Goal: Task Accomplishment & Management: Manage account settings

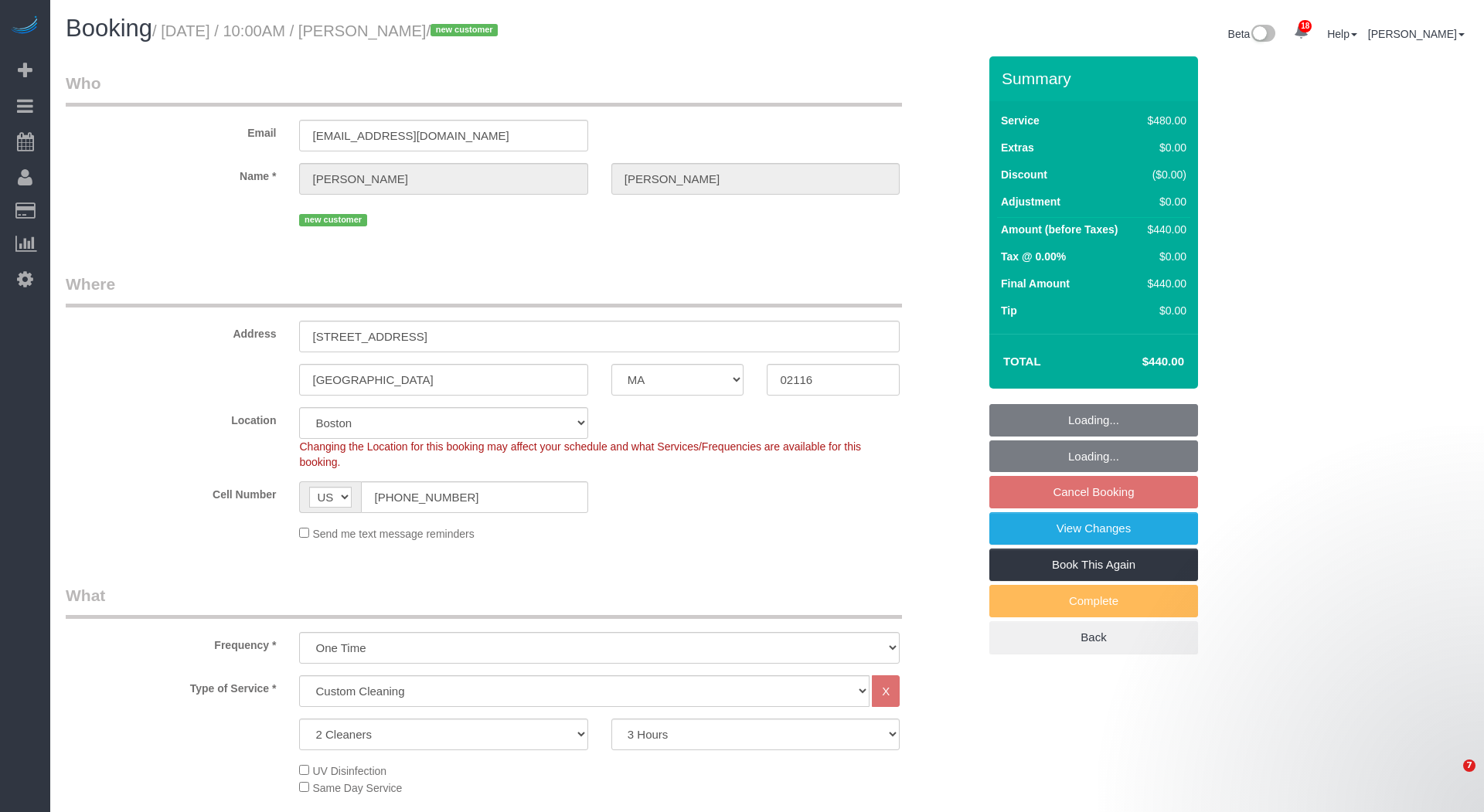
select select "MA"
select select "2"
select select "180"
select select "spot3"
select select "number:58"
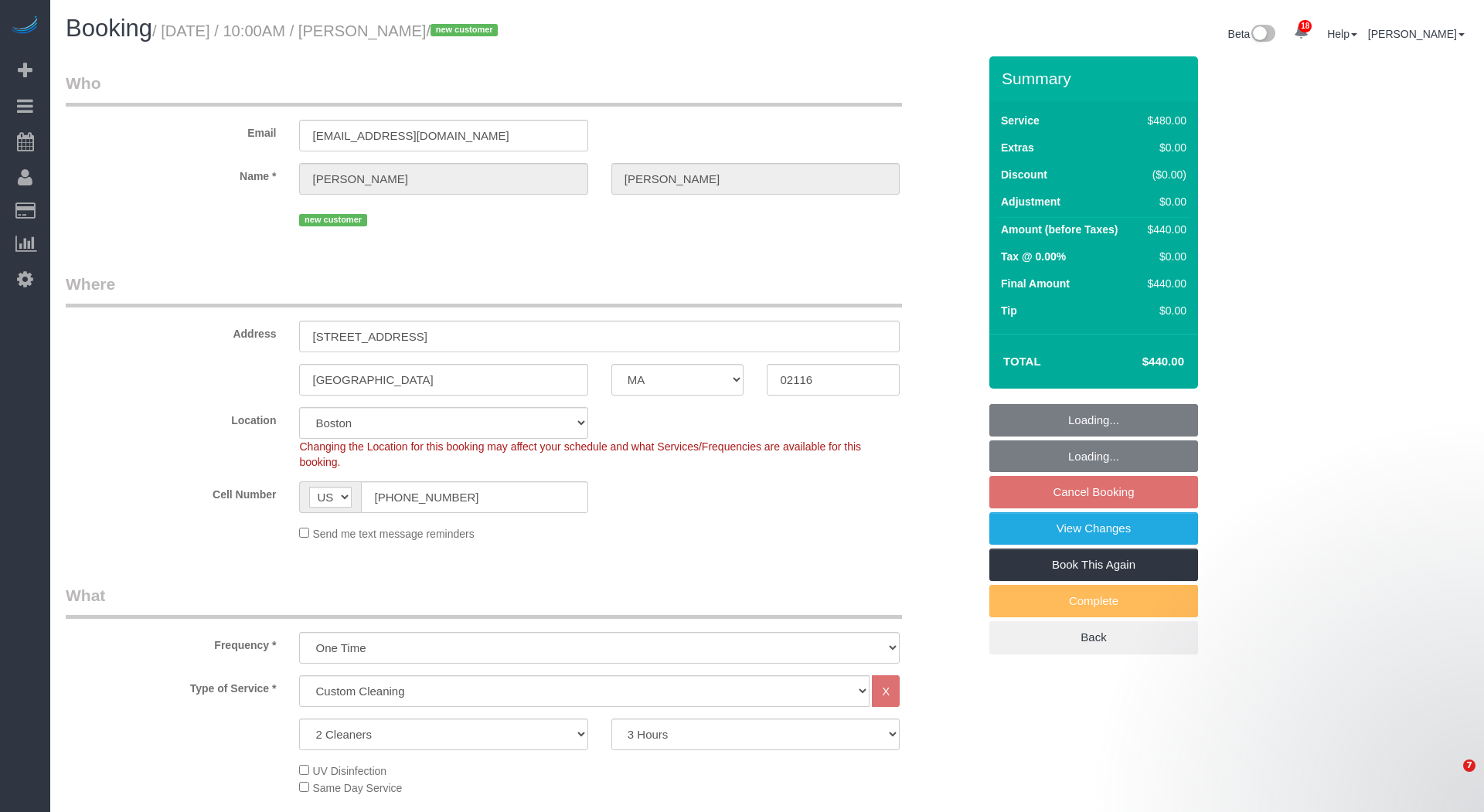
select select "number:70"
select select "number:15"
select select "number:5"
select select "object:1419"
select select "spot59"
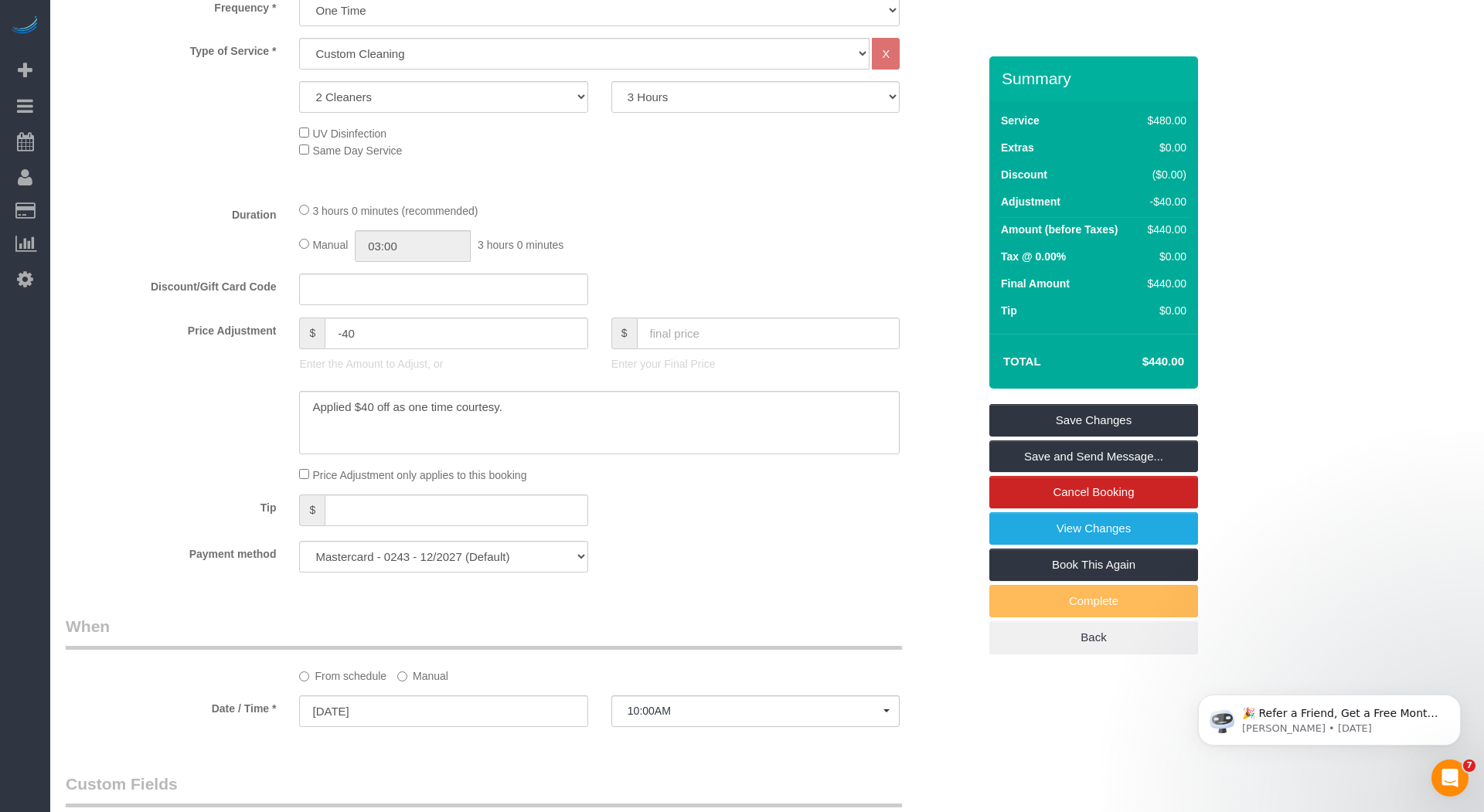
scroll to position [1568, 0]
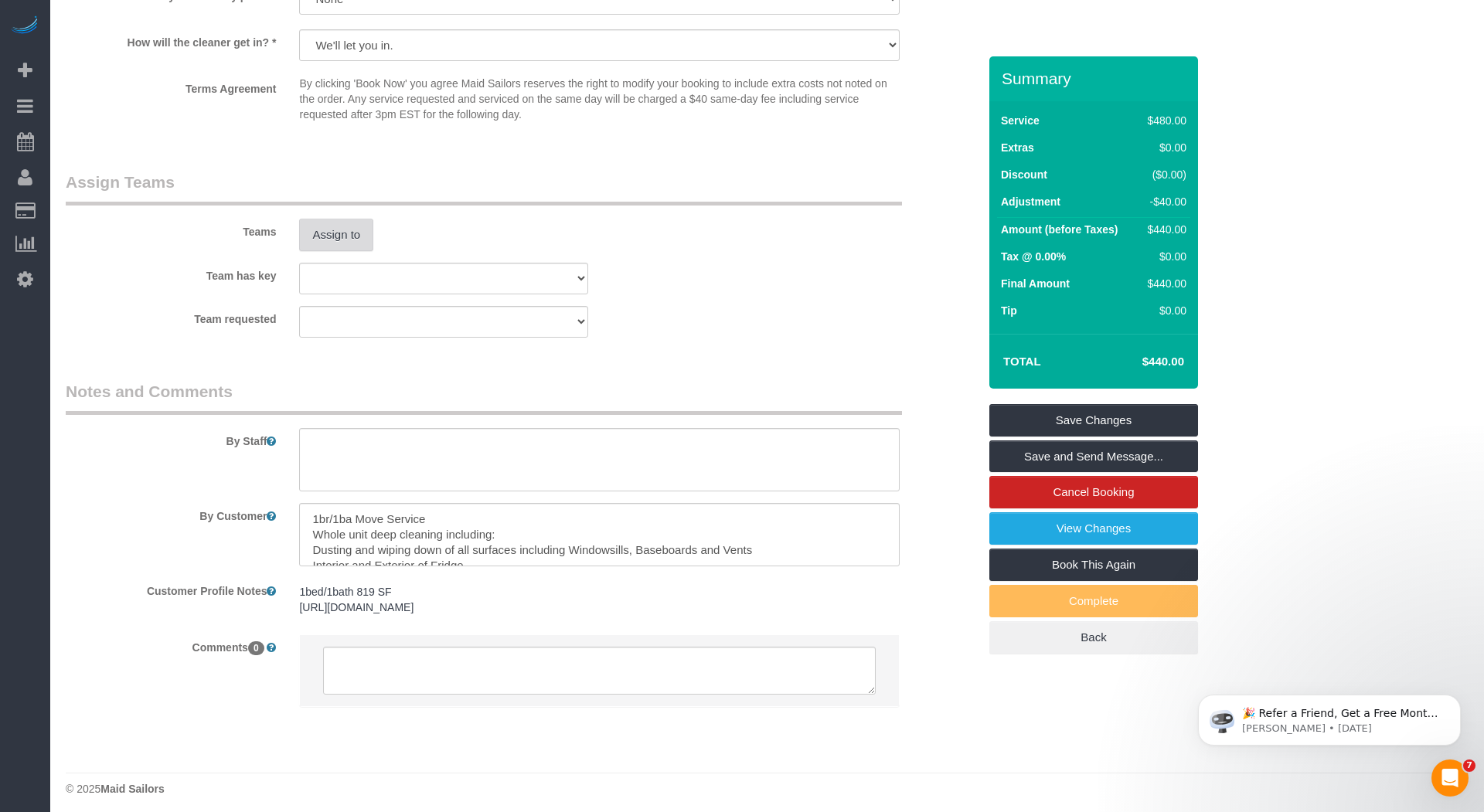
click at [338, 228] on button "Assign to" at bounding box center [335, 235] width 74 height 33
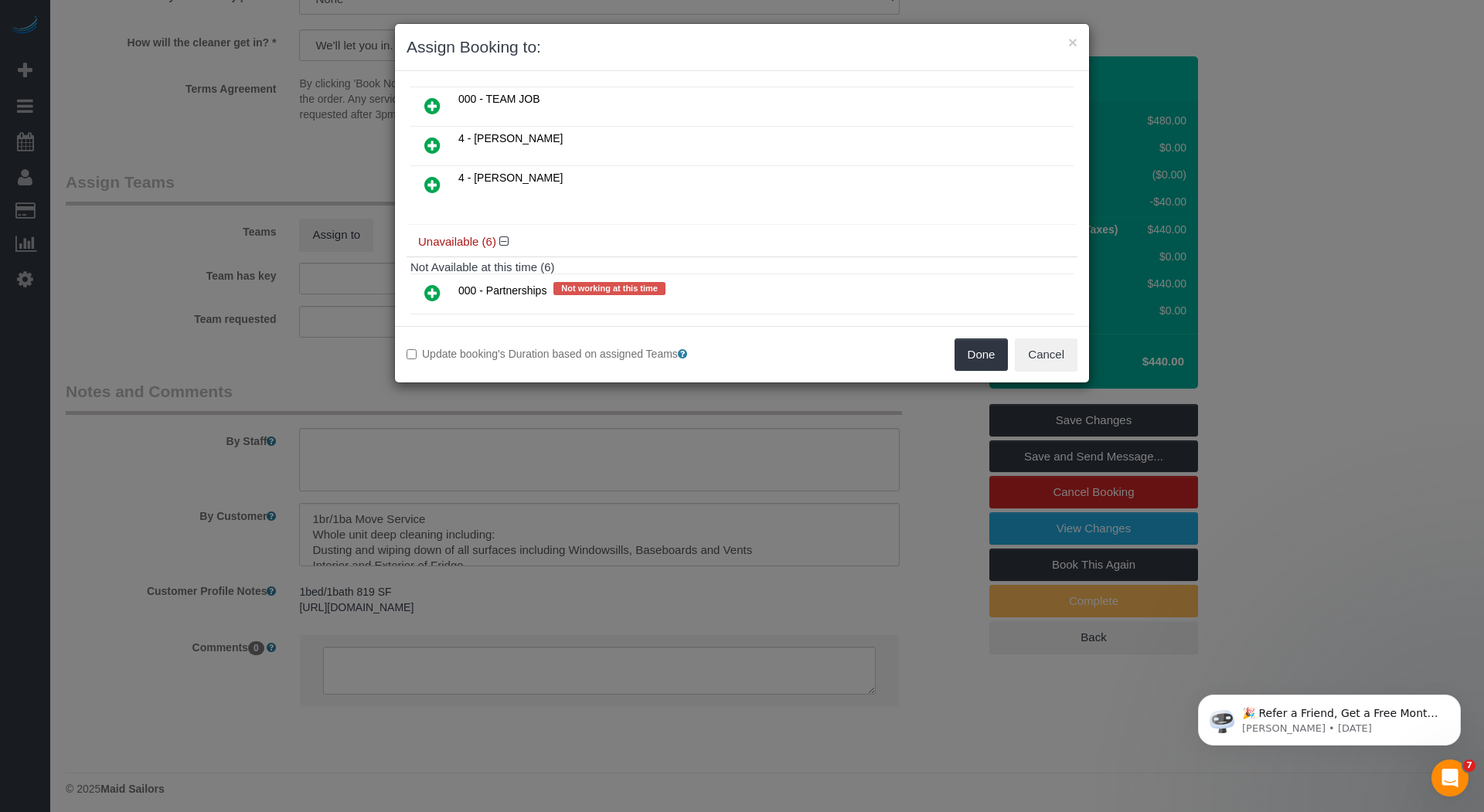
click at [420, 173] on link at bounding box center [433, 185] width 37 height 31
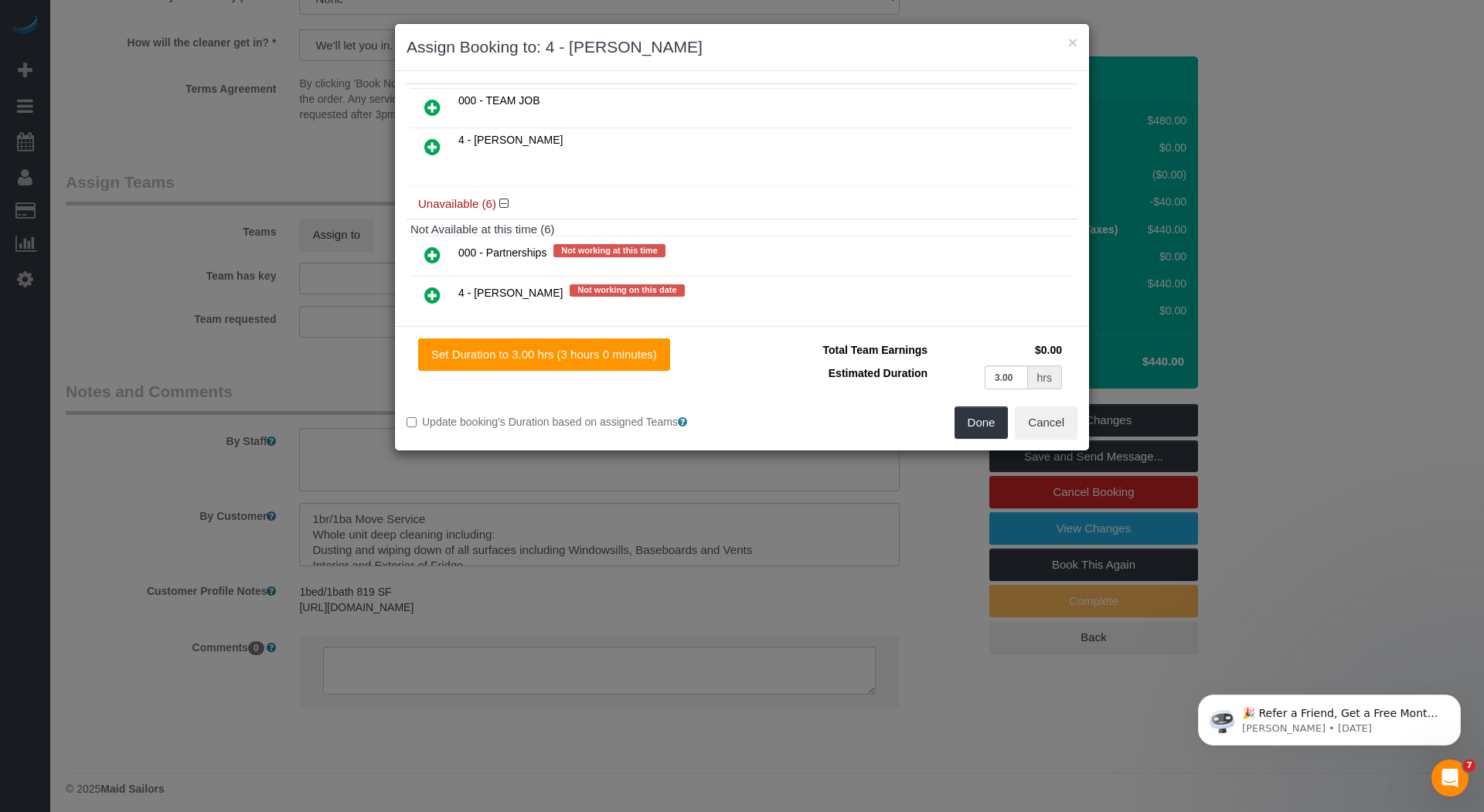
scroll to position [0, 0]
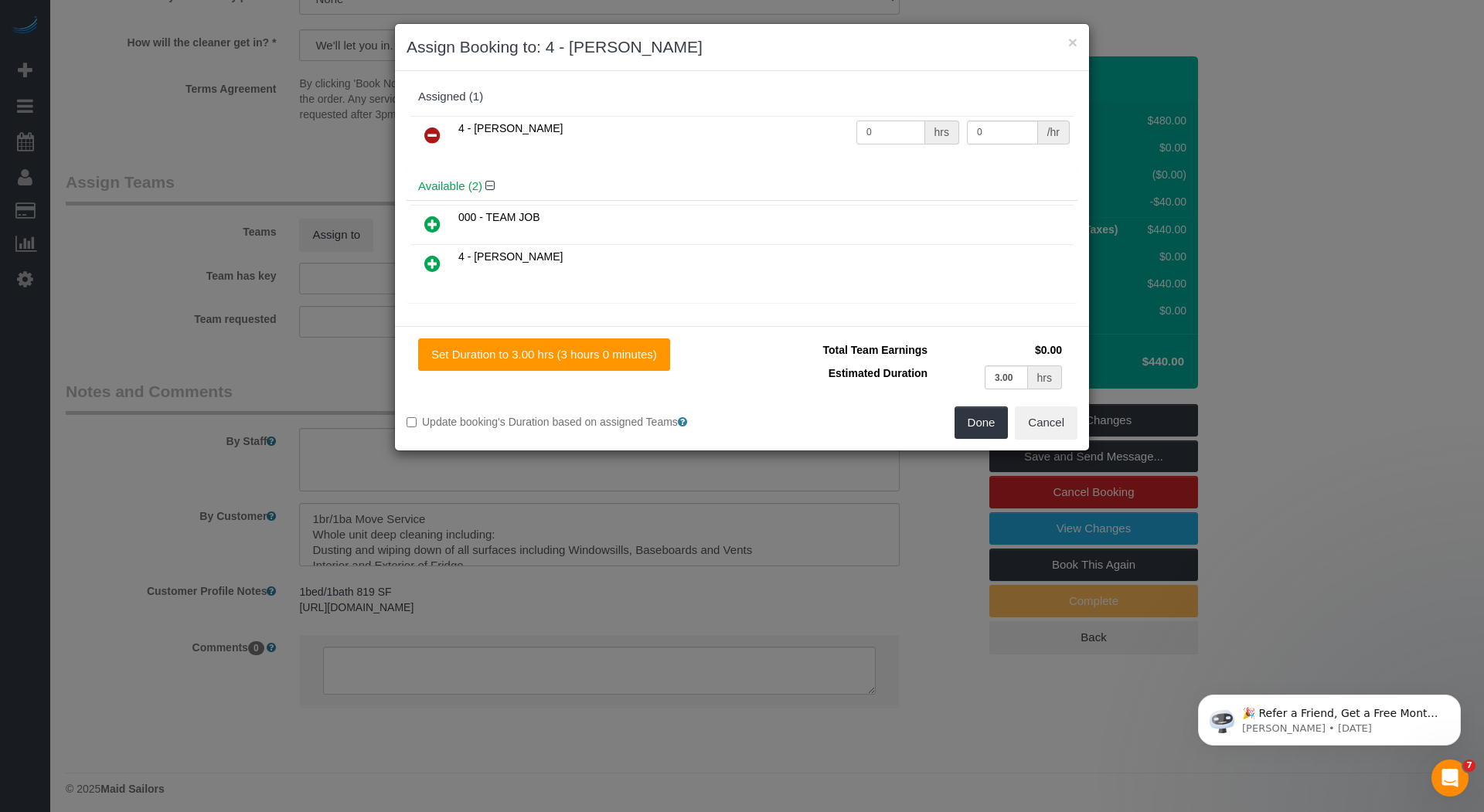
click at [883, 123] on input "0" at bounding box center [890, 132] width 68 height 24
click at [882, 121] on input "0" at bounding box center [890, 132] width 68 height 24
type input "1"
click at [1001, 127] on input "0" at bounding box center [1003, 132] width 71 height 24
click at [1002, 128] on input "0" at bounding box center [1003, 132] width 71 height 24
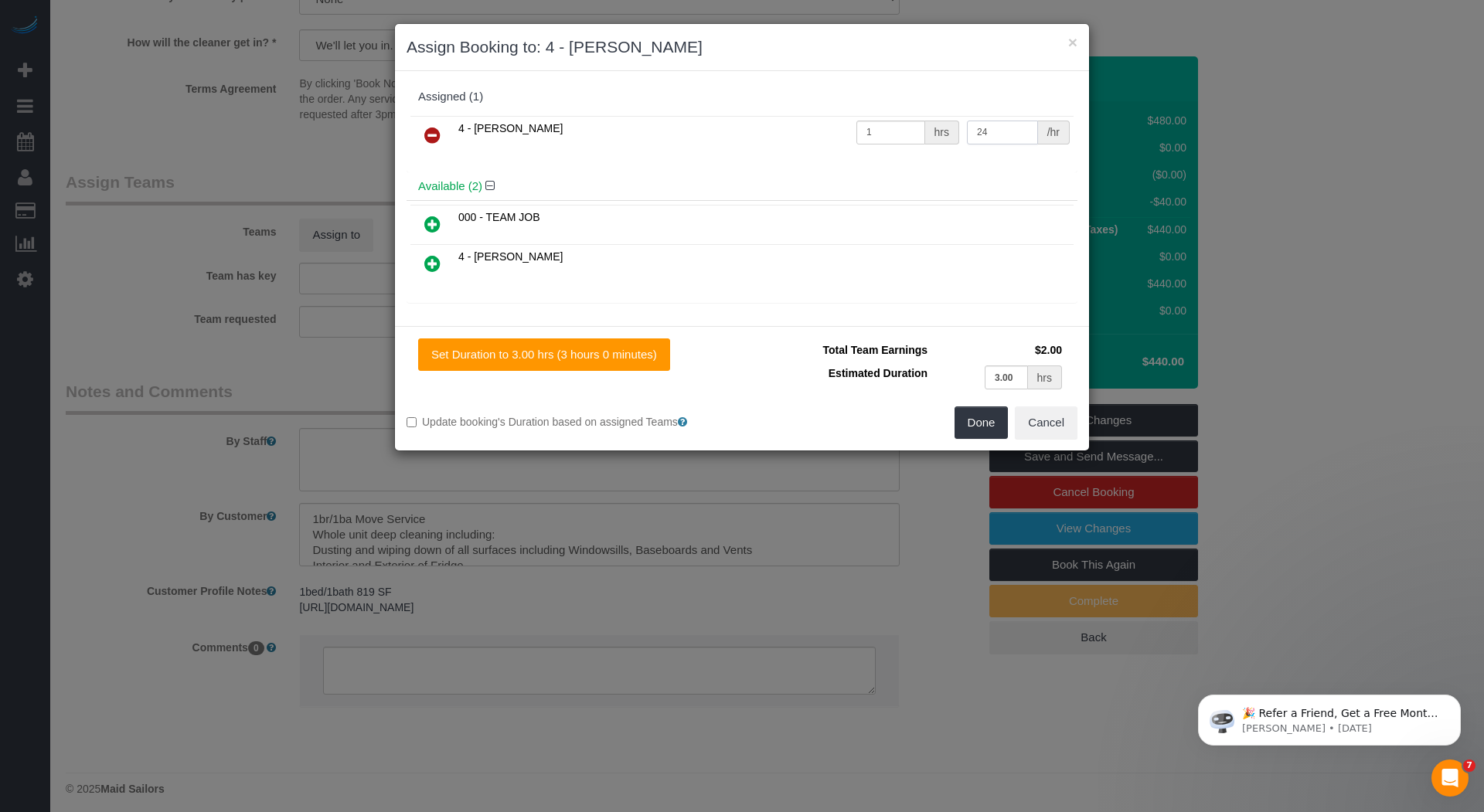
type input "240"
